Goal: Information Seeking & Learning: Learn about a topic

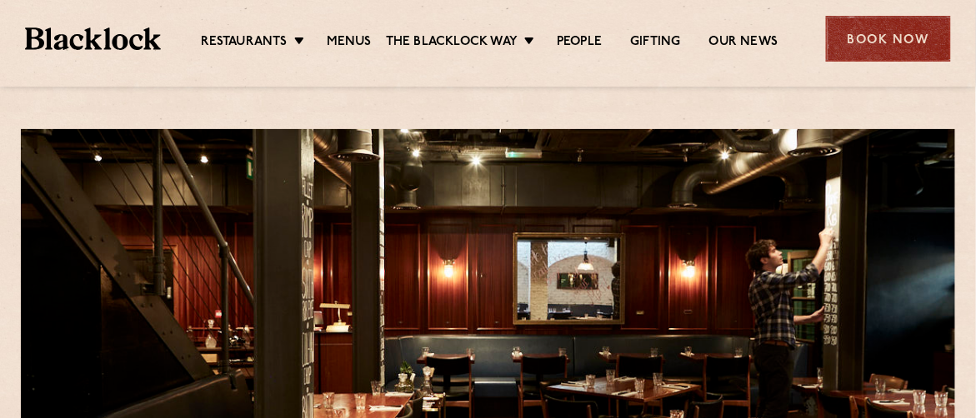
click at [904, 32] on div "Book Now" at bounding box center [888, 39] width 125 height 46
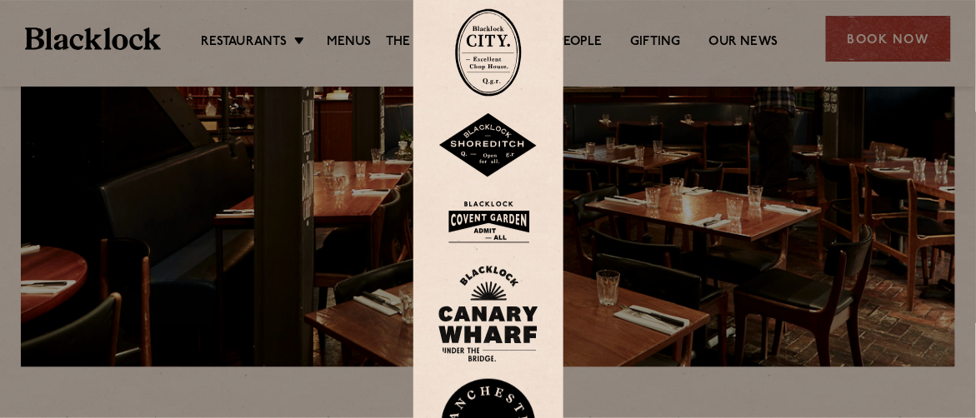
scroll to position [247, 0]
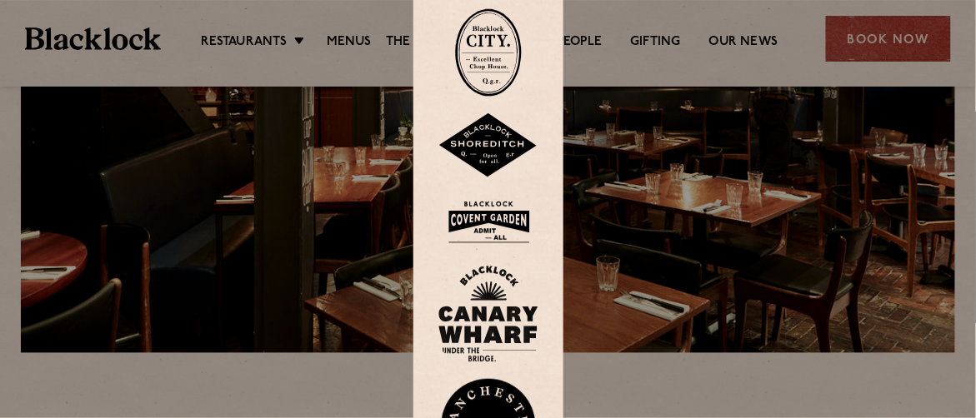
click at [512, 224] on img at bounding box center [488, 222] width 100 height 54
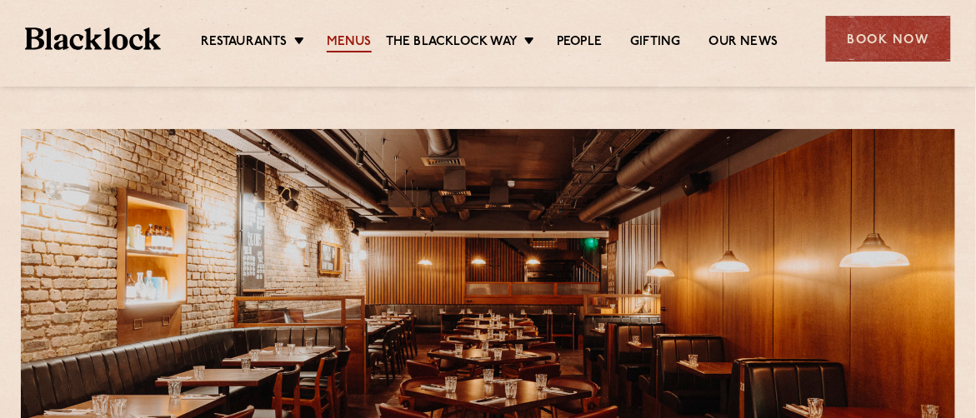
click at [351, 44] on link "Menus" at bounding box center [349, 43] width 45 height 18
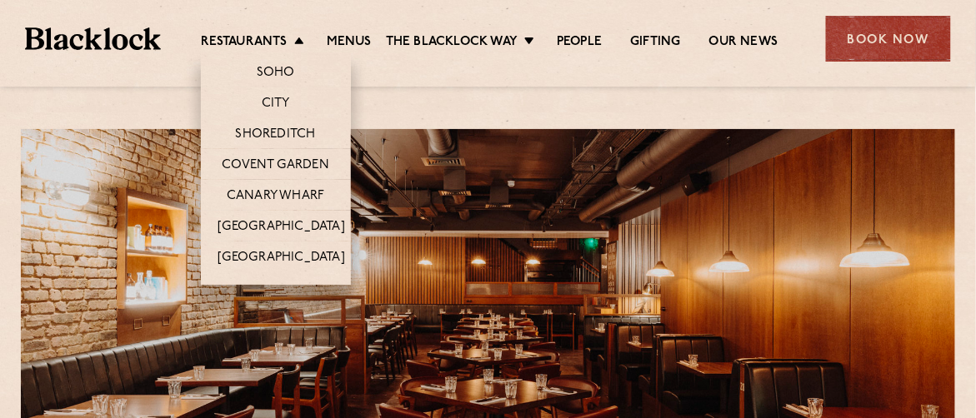
scroll to position [86, 0]
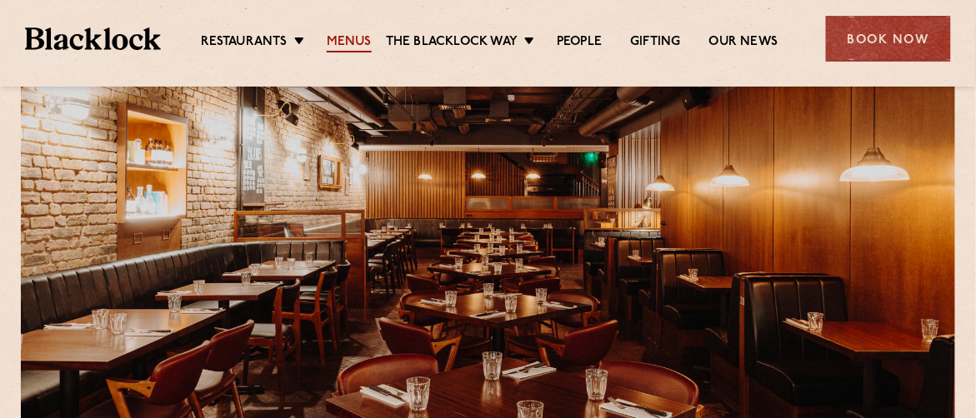
click at [358, 38] on link "Menus" at bounding box center [349, 43] width 45 height 18
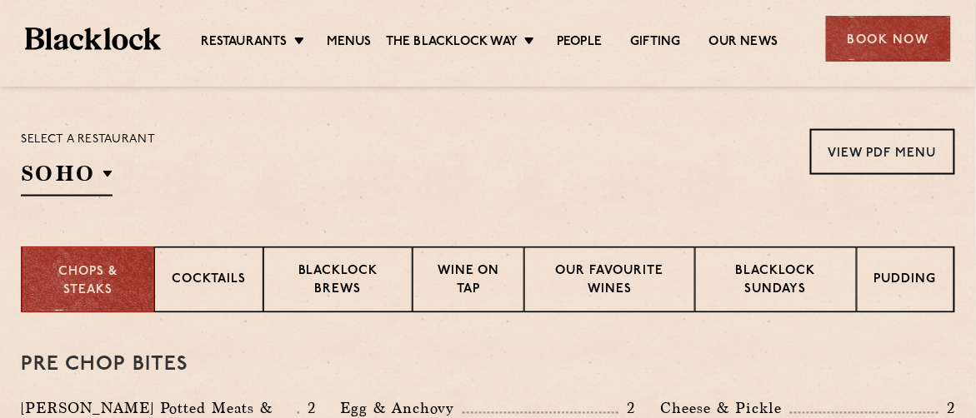
scroll to position [527, 0]
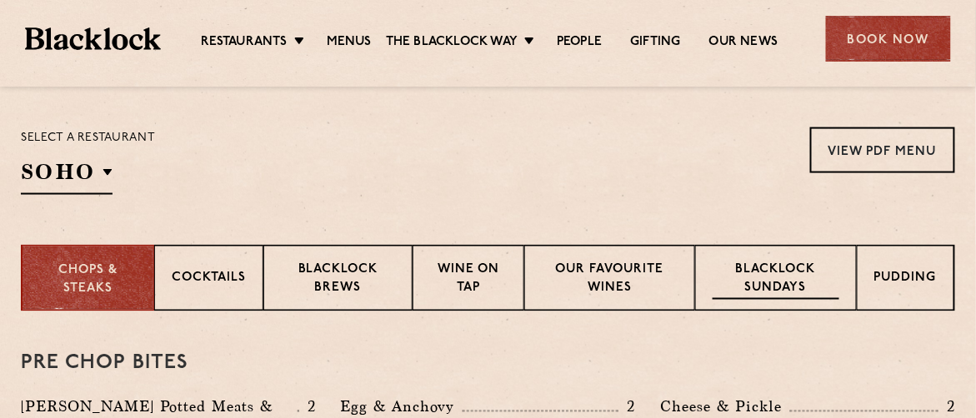
click at [764, 286] on p "Blacklock Sundays" at bounding box center [776, 280] width 127 height 39
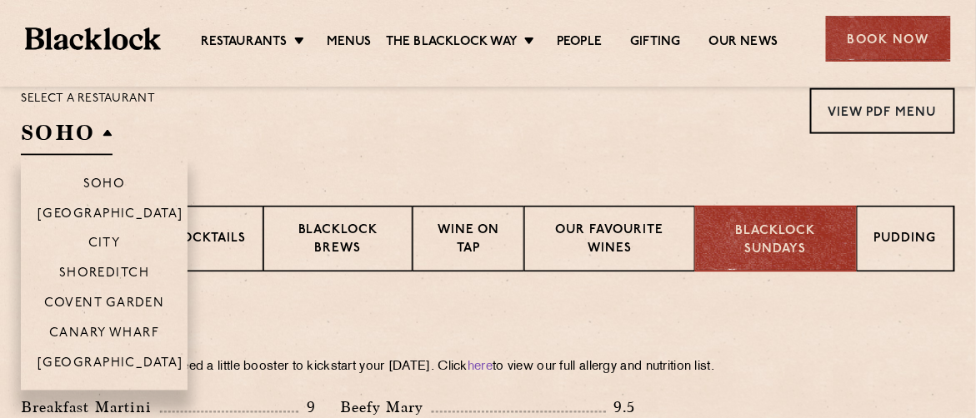
scroll to position [567, 0]
click at [113, 300] on p "Covent Garden" at bounding box center [104, 305] width 121 height 17
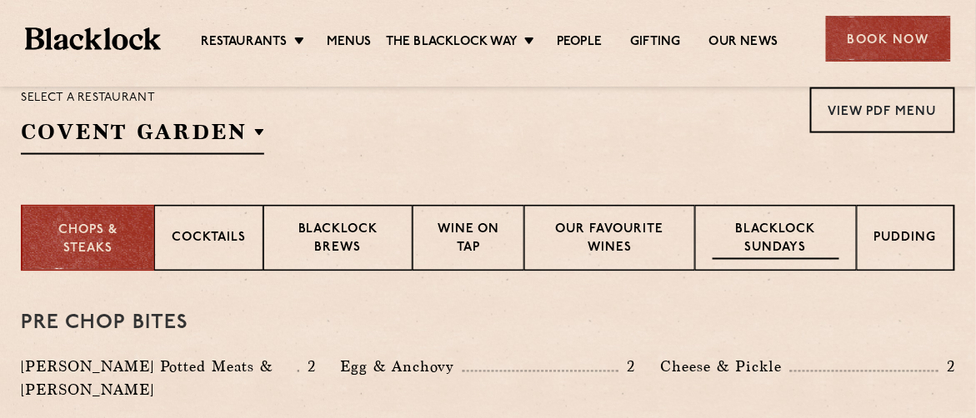
click at [767, 243] on p "Blacklock Sundays" at bounding box center [776, 240] width 127 height 39
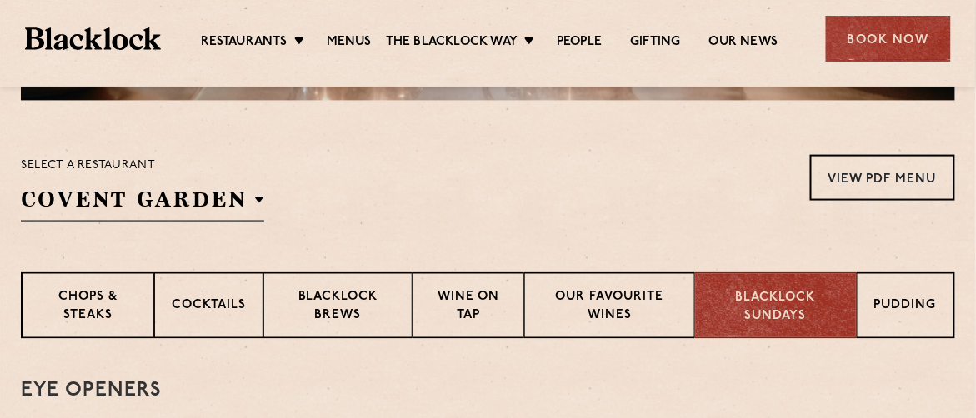
scroll to position [418, 0]
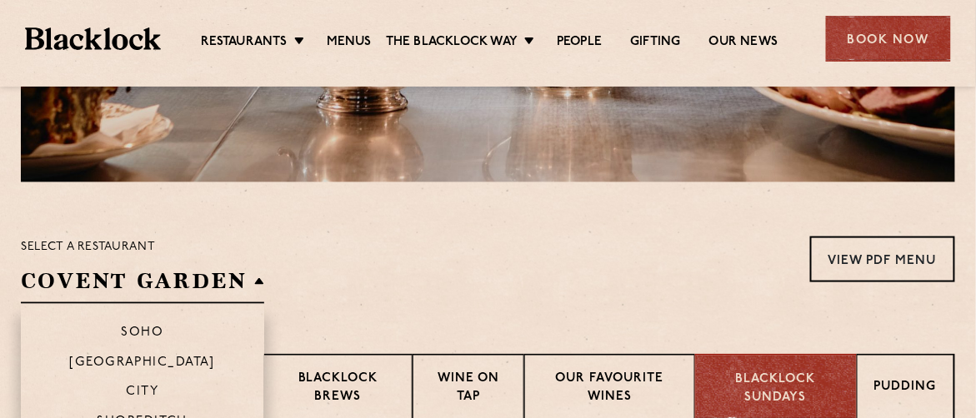
click at [243, 273] on h2 "Covent Garden" at bounding box center [142, 286] width 243 height 38
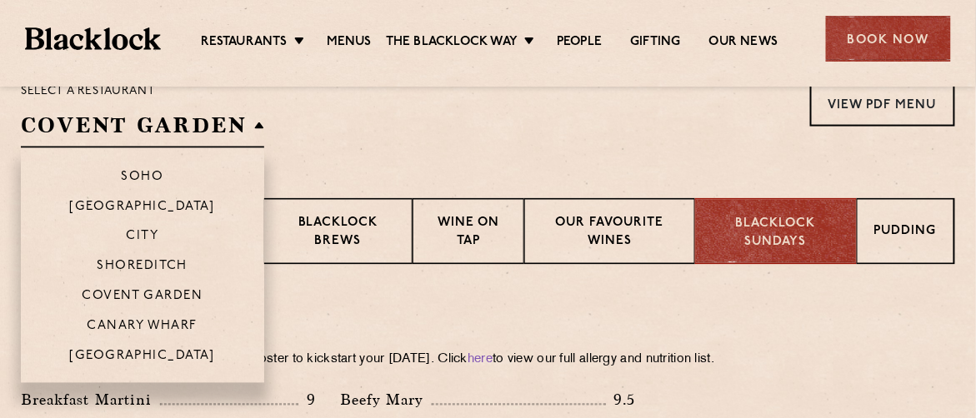
scroll to position [574, 0]
click at [168, 263] on p "Shoreditch" at bounding box center [143, 268] width 91 height 17
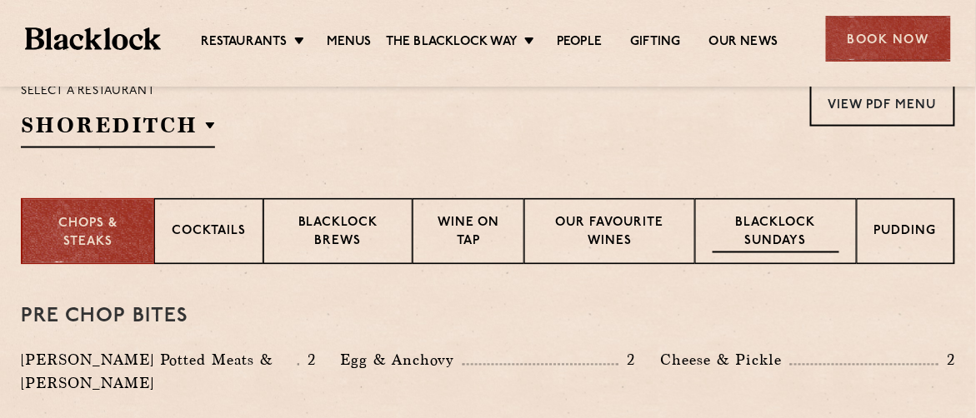
click at [794, 209] on div "Blacklock Sundays" at bounding box center [776, 231] width 162 height 67
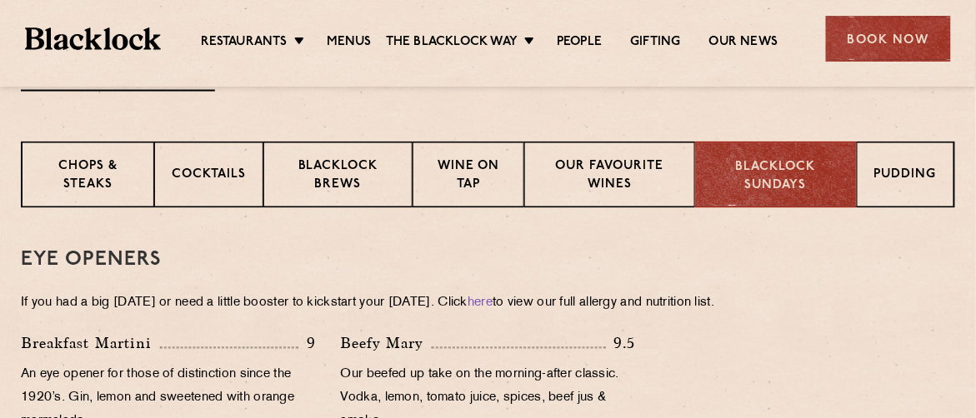
scroll to position [514, 0]
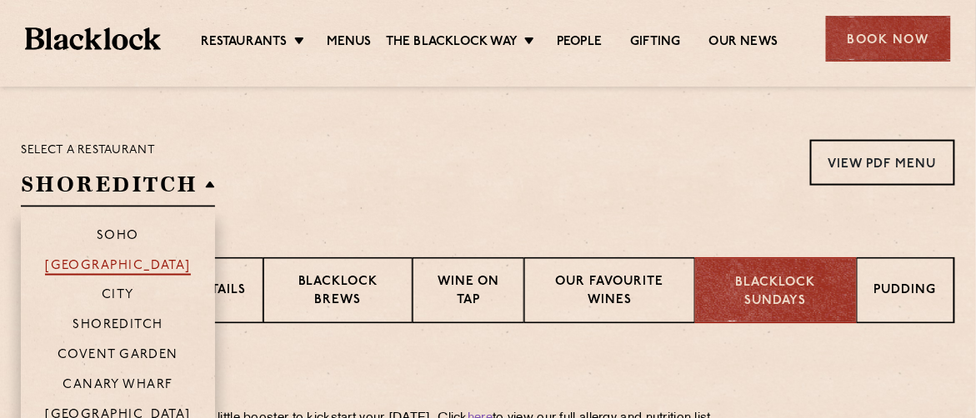
click at [152, 267] on p "[GEOGRAPHIC_DATA]" at bounding box center [118, 267] width 146 height 17
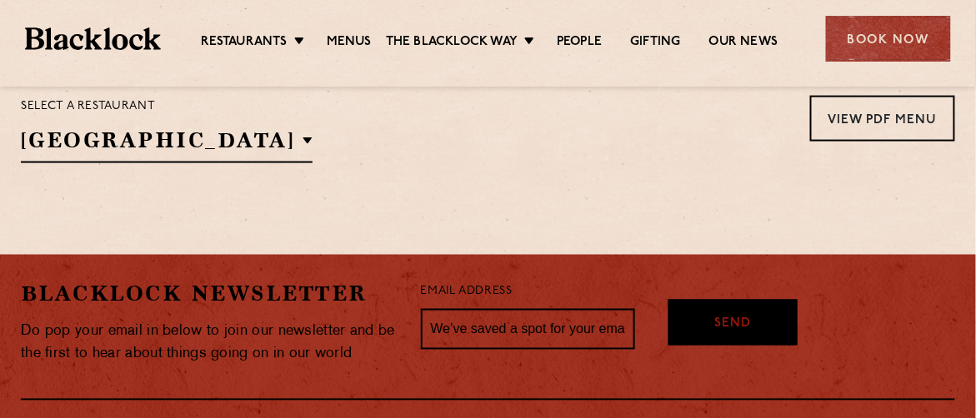
scroll to position [527, 0]
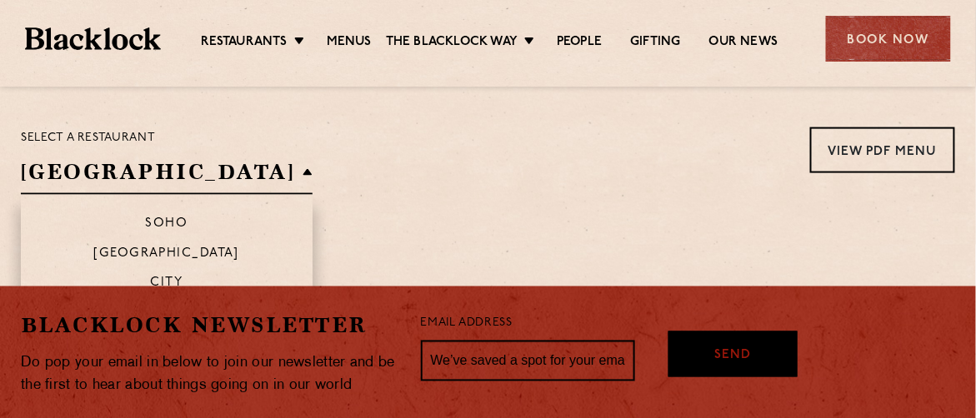
click at [174, 178] on h2 "[GEOGRAPHIC_DATA]" at bounding box center [167, 177] width 292 height 38
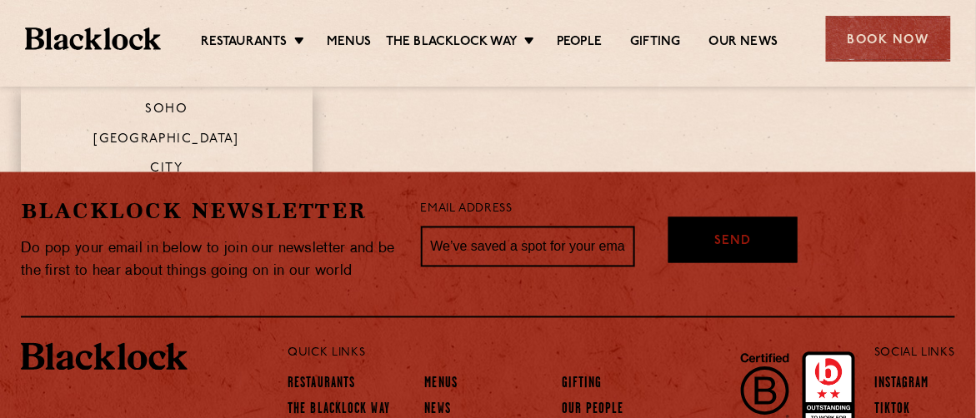
scroll to position [644, 0]
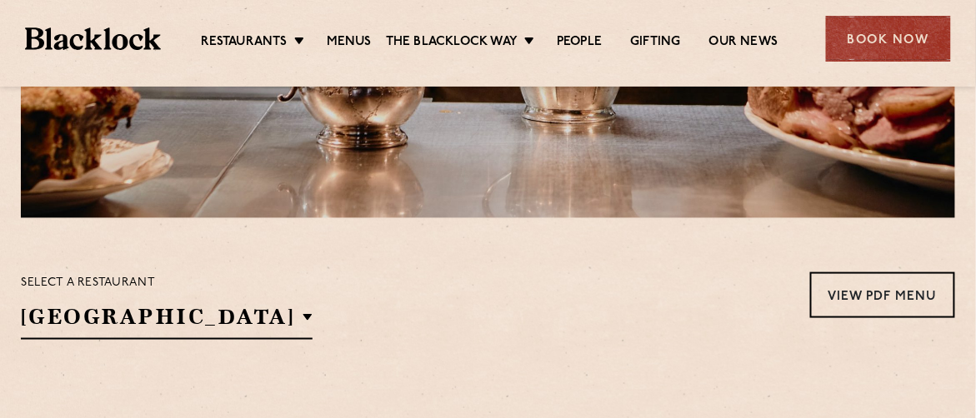
scroll to position [373, 0]
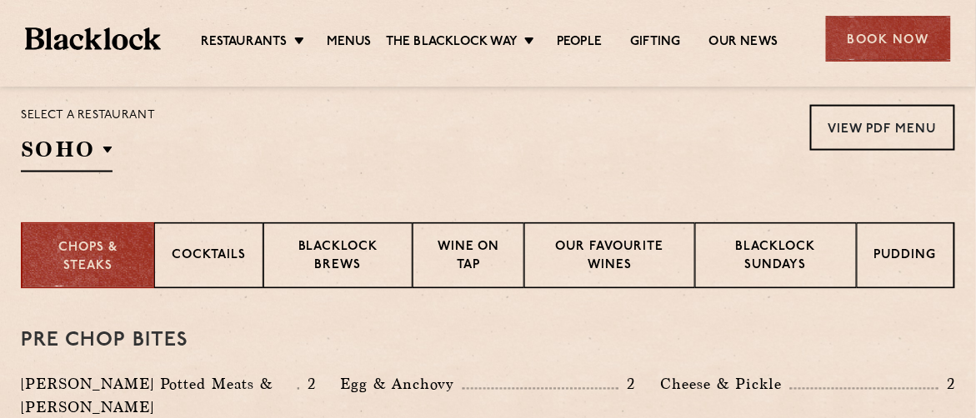
scroll to position [562, 0]
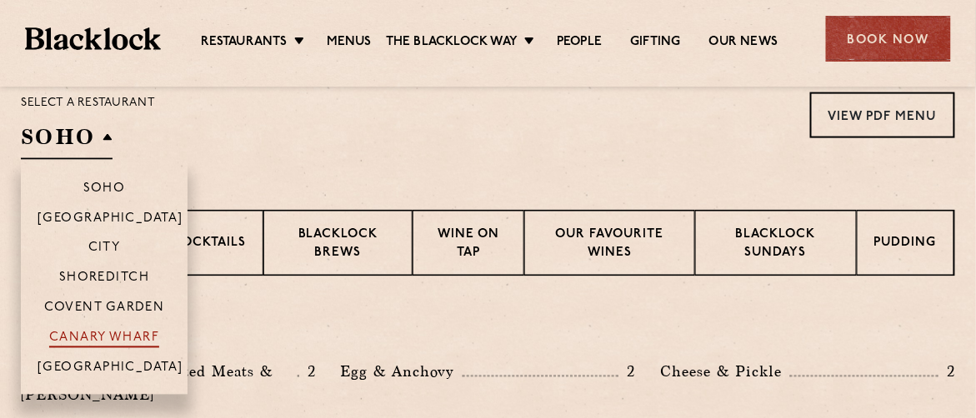
click at [111, 332] on p "Canary Wharf" at bounding box center [104, 340] width 110 height 17
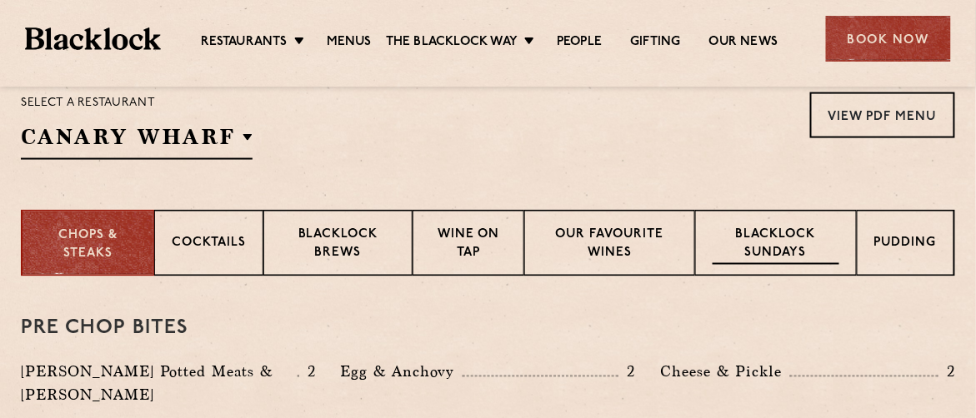
click at [778, 243] on p "Blacklock Sundays" at bounding box center [776, 245] width 127 height 39
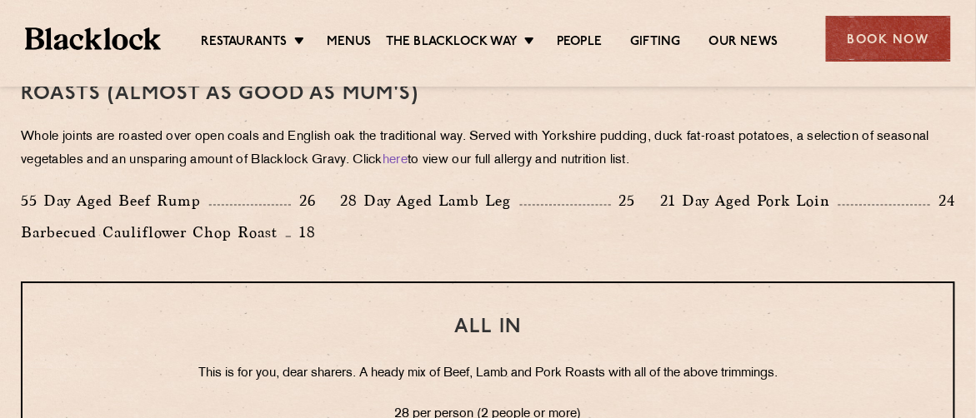
scroll to position [1341, 0]
